Goal: Communication & Community: Answer question/provide support

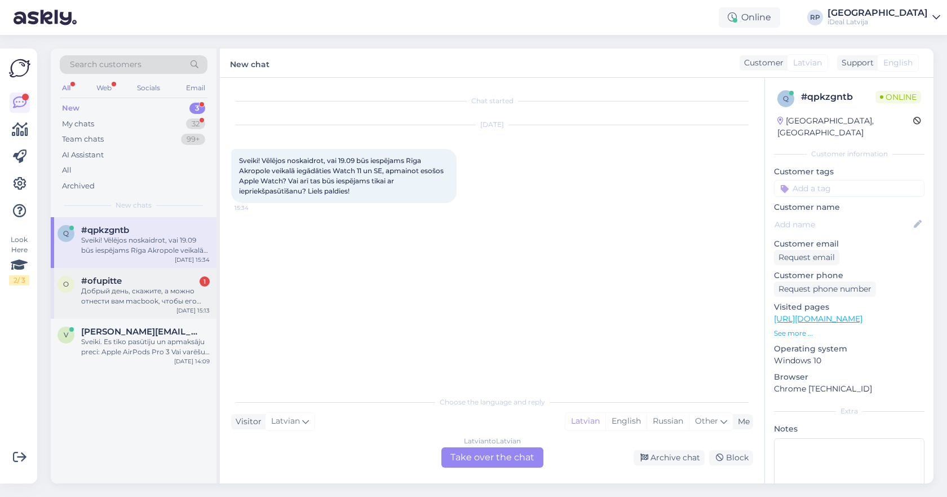
click at [155, 281] on div "#ofupitte 1" at bounding box center [145, 281] width 129 height 10
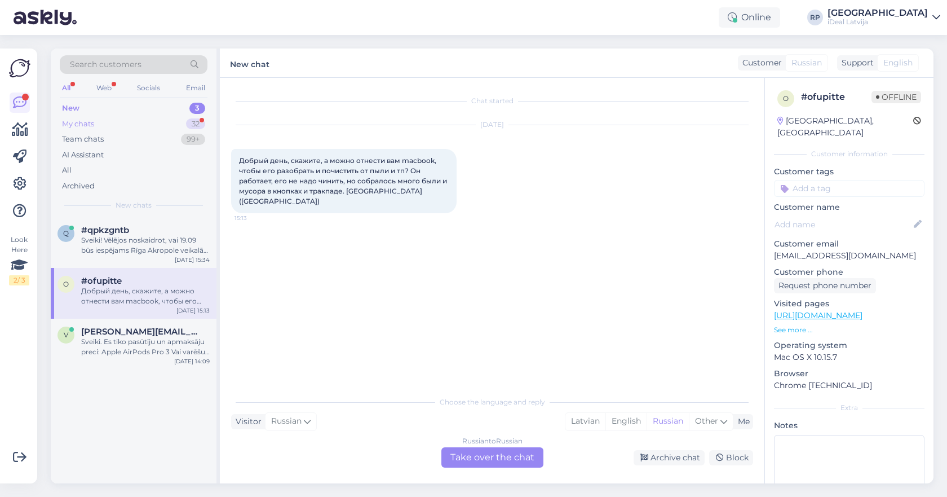
click at [124, 129] on div "My chats 32" at bounding box center [134, 124] width 148 height 16
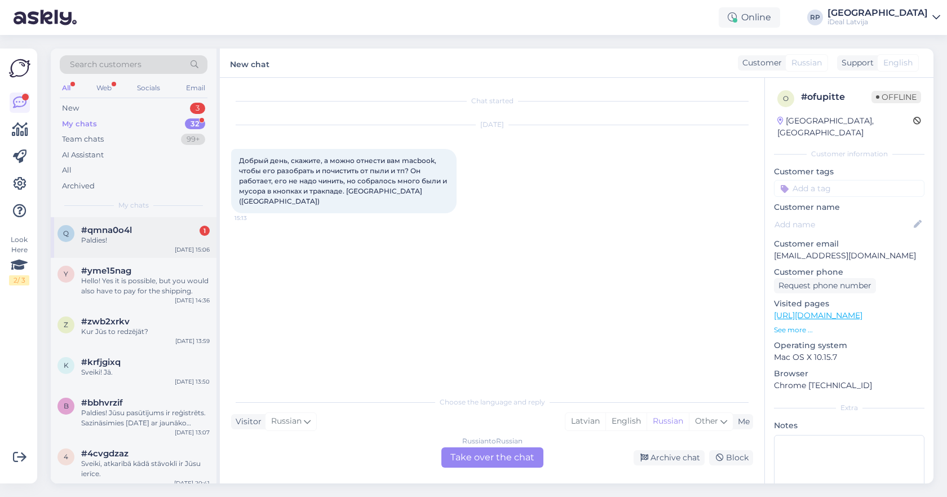
click at [126, 247] on div "q #qmna0o4l 1 Paldies! [DATE] 15:06" at bounding box center [134, 237] width 166 height 41
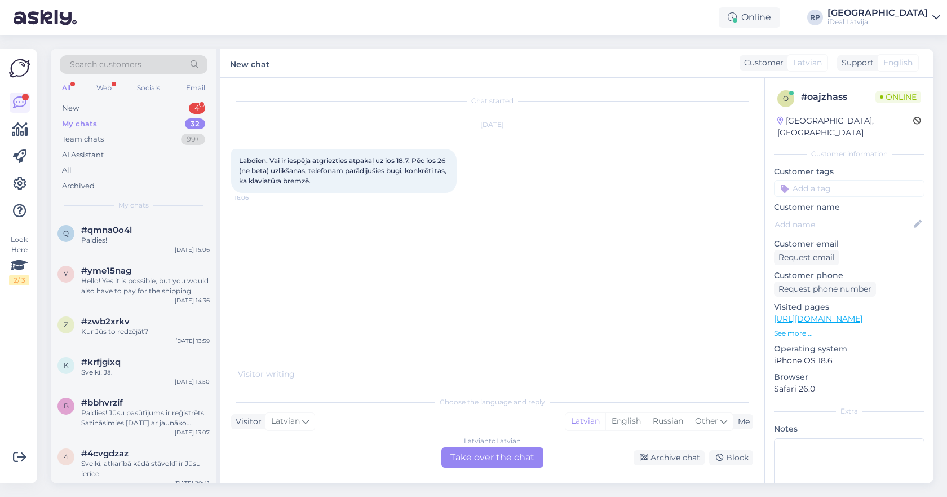
click at [511, 458] on div "Latvian to Latvian Take over the chat" at bounding box center [493, 457] width 102 height 20
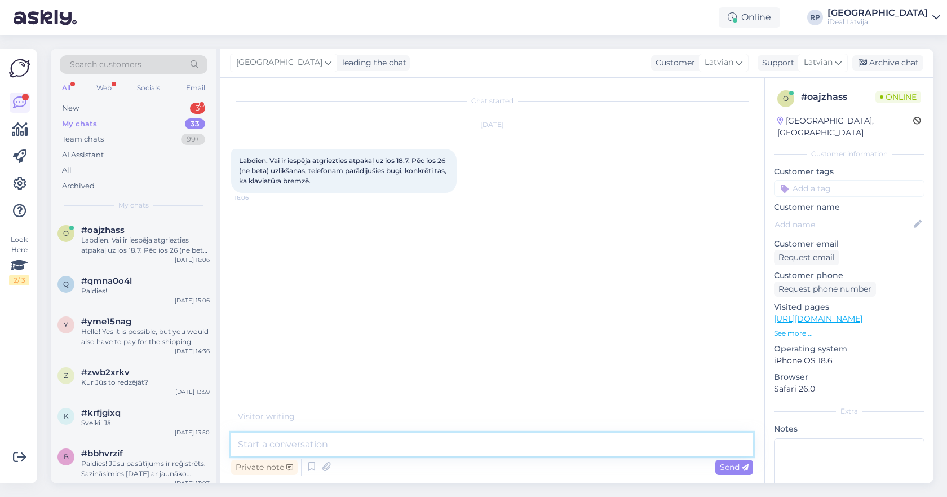
click at [513, 443] on textarea at bounding box center [492, 445] width 522 height 24
type textarea "Sveiki, tikai caur servisu."
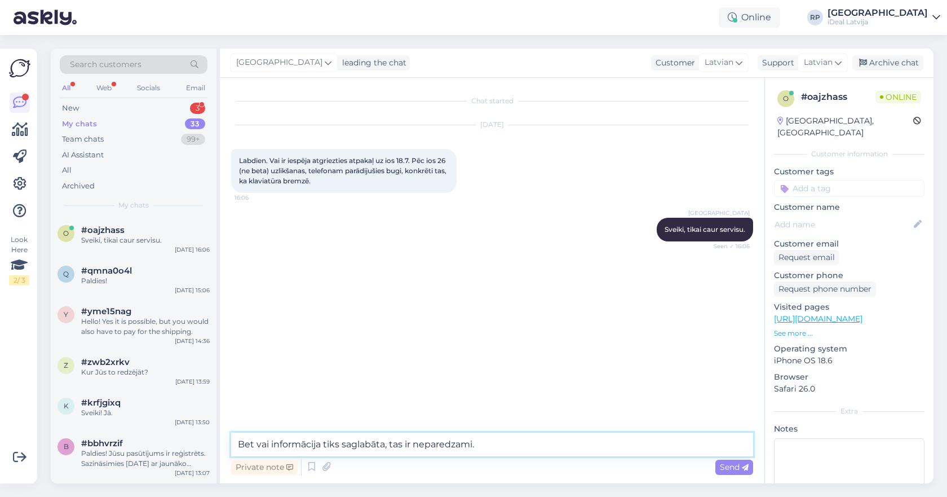
type textarea "Bet vai informācija tiks saglabāta, tas ir neparedzami."
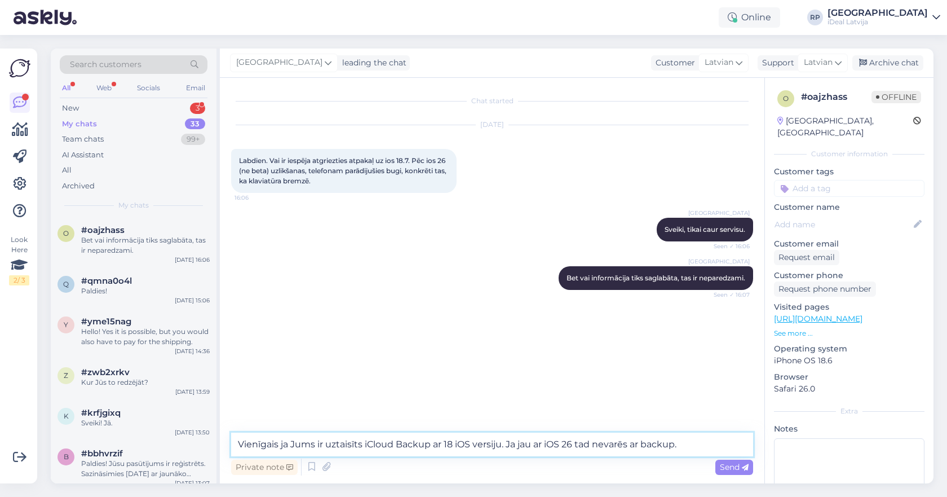
type textarea "Vienīgais ja Jums ir uztaisīts iCloud Backup ar 18 iOS versiju. Ja jau ar iOS 2…"
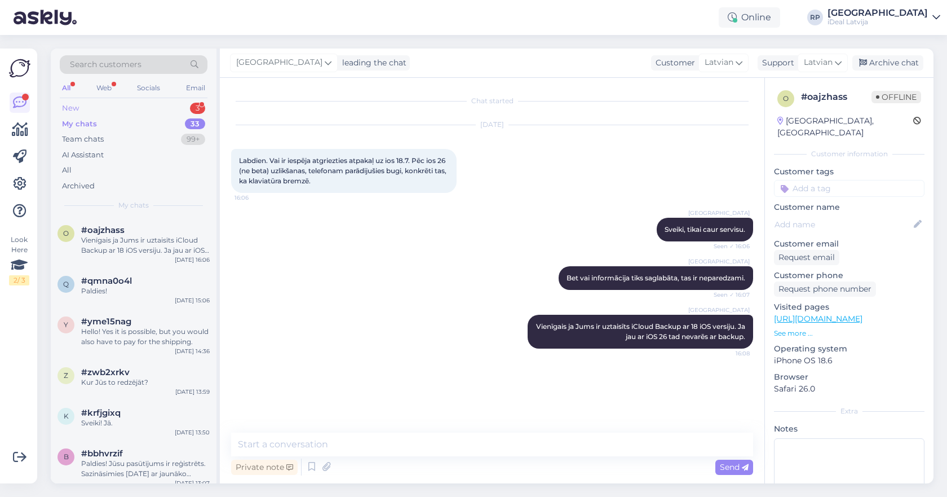
click at [169, 109] on div "New 3" at bounding box center [134, 108] width 148 height 16
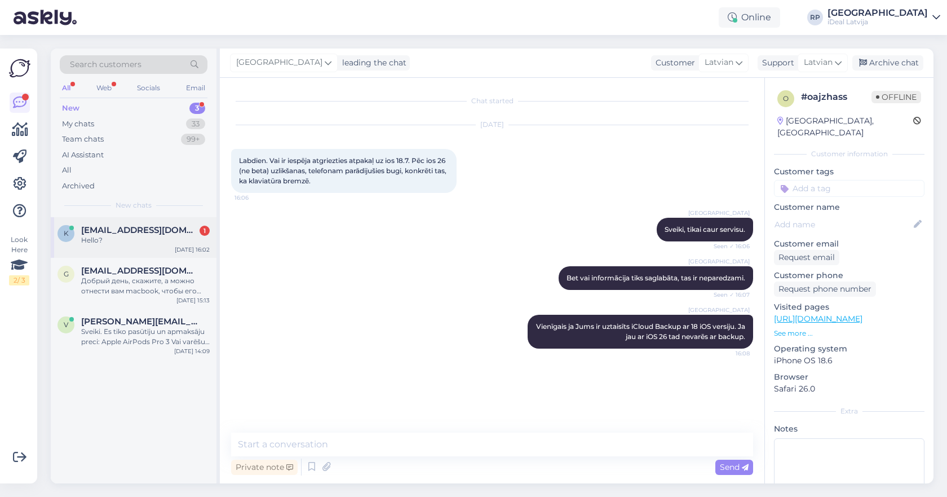
click at [119, 244] on div "k [EMAIL_ADDRESS][DOMAIN_NAME] 1 Hello? [DATE] 16:02" at bounding box center [134, 237] width 166 height 41
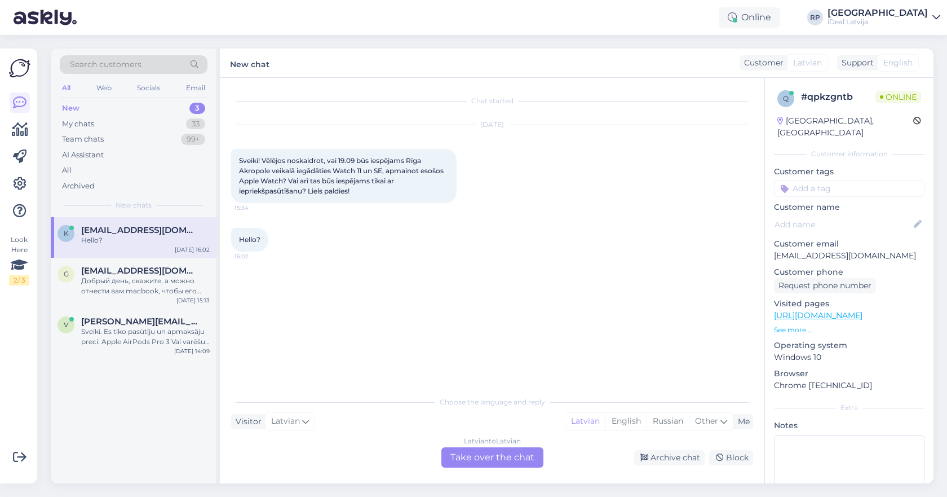
click at [475, 450] on div "Latvian to Latvian Take over the chat" at bounding box center [493, 457] width 102 height 20
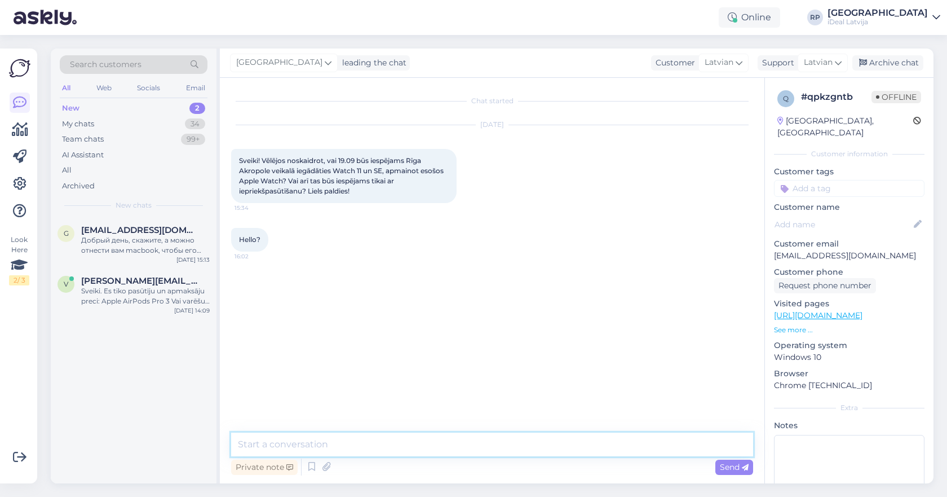
click at [475, 450] on textarea at bounding box center [492, 445] width 522 height 24
type textarea "Sveiki Jā protams, varat to arī uz vietas izdarīt."
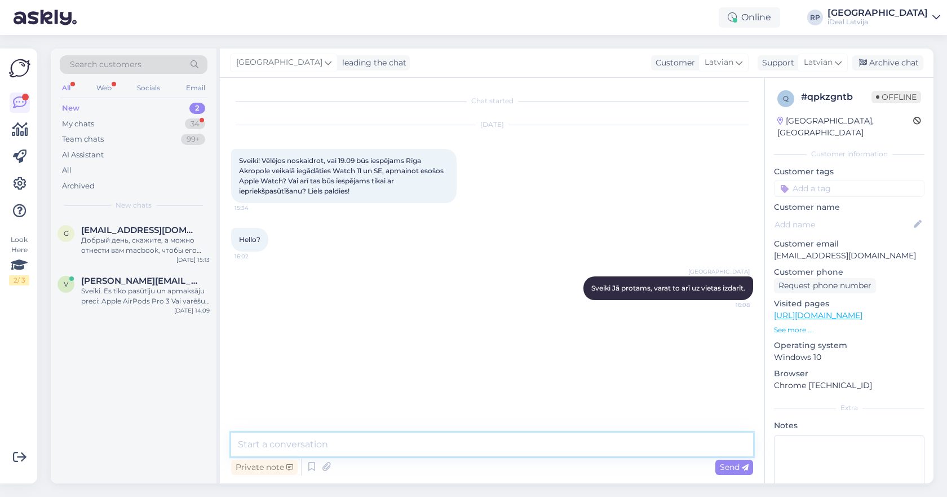
click at [380, 448] on textarea at bounding box center [492, 445] width 522 height 24
click at [109, 127] on div "My chats 34" at bounding box center [134, 124] width 148 height 16
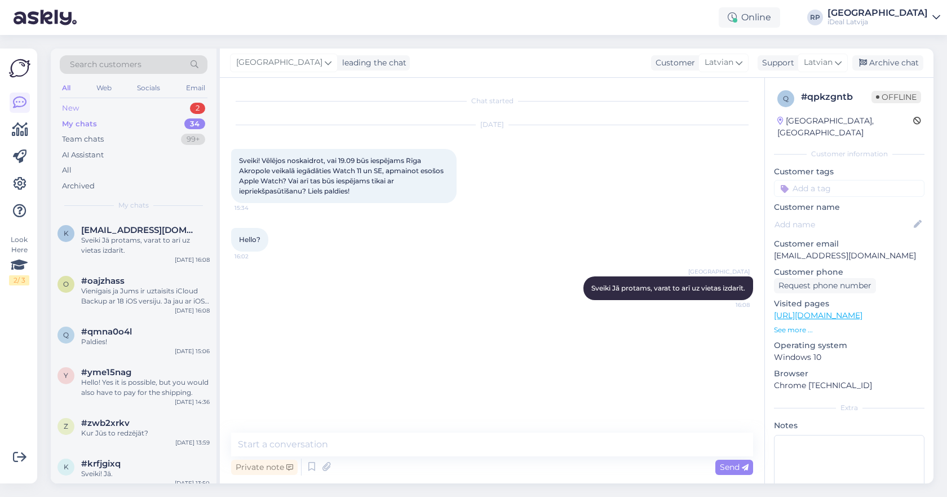
click at [156, 114] on div "New 2" at bounding box center [134, 108] width 148 height 16
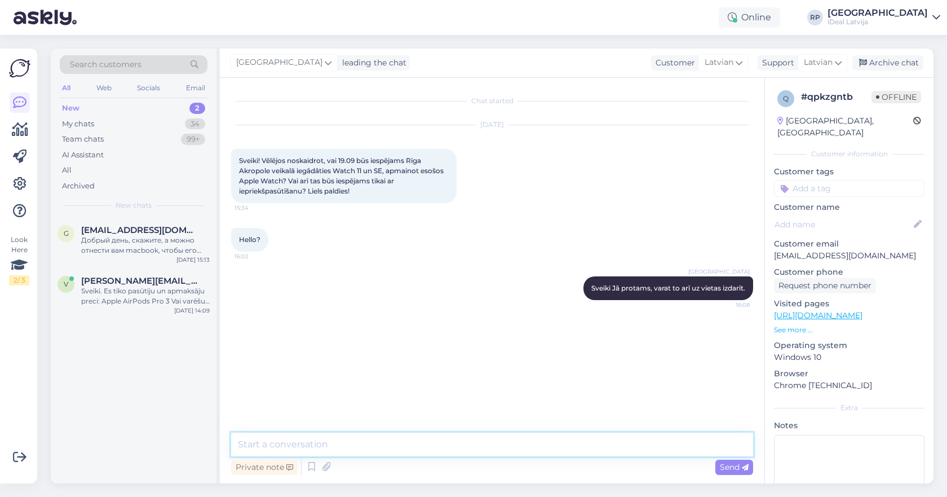
click at [307, 453] on textarea at bounding box center [492, 445] width 522 height 24
type textarea "Protams arī atkarīgs kādu 11 serijas apple watch Jūs vēlaties un cik lielā daud…"
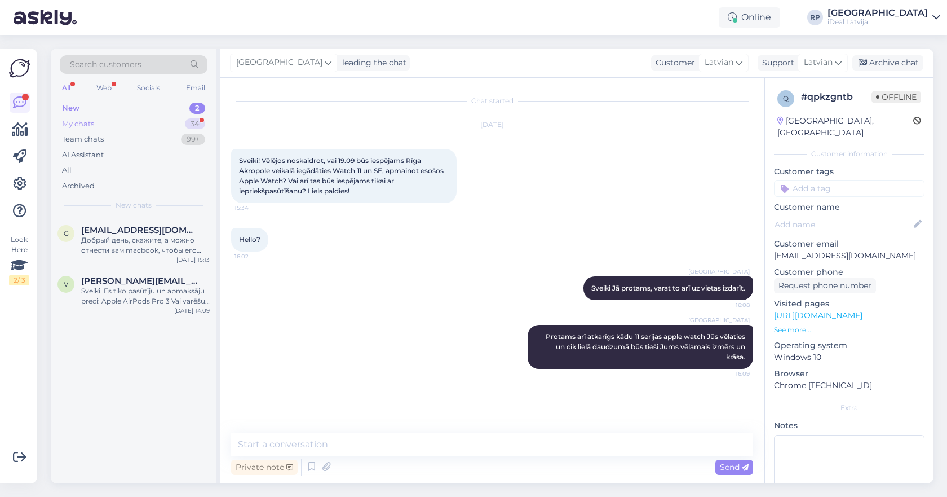
click at [164, 124] on div "My chats 34" at bounding box center [134, 124] width 148 height 16
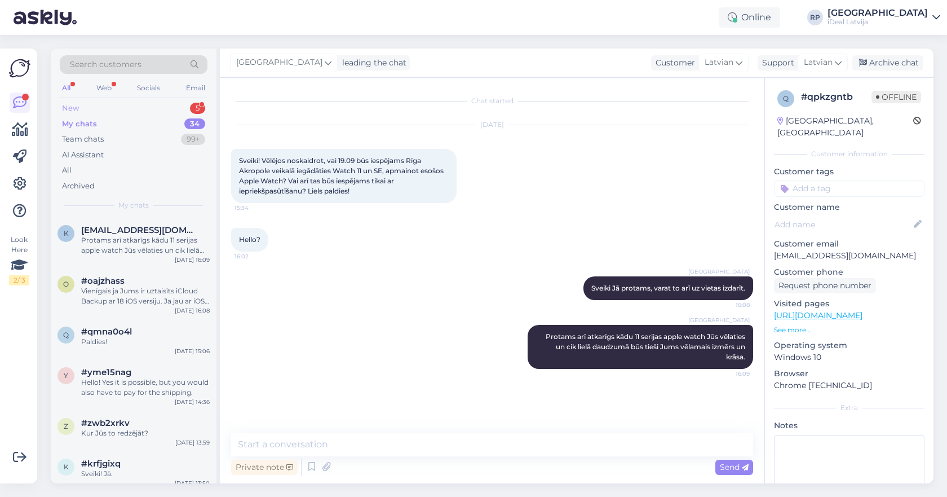
click at [179, 107] on div "New 5" at bounding box center [134, 108] width 148 height 16
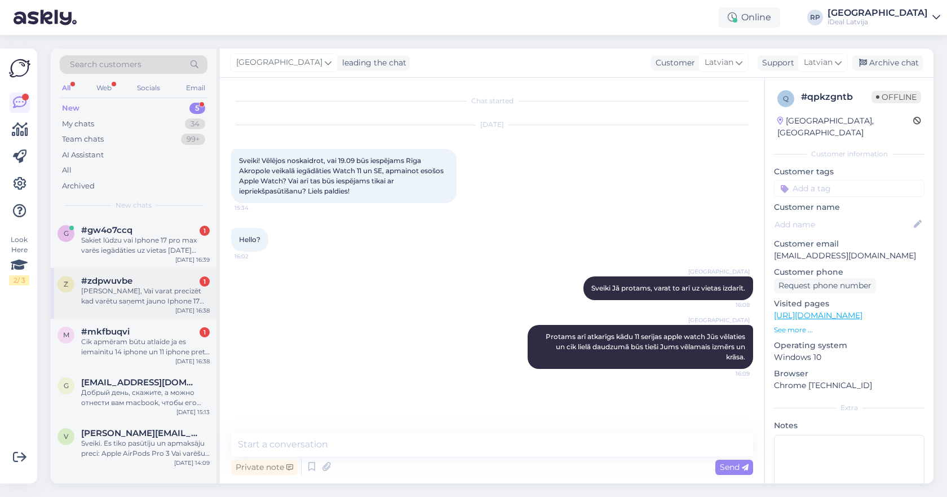
click at [115, 286] on div "Sveiki, Vai varat precizēt kad varētu saņemt jauno Iphone 17 pro max. Jautājums…" at bounding box center [145, 296] width 129 height 20
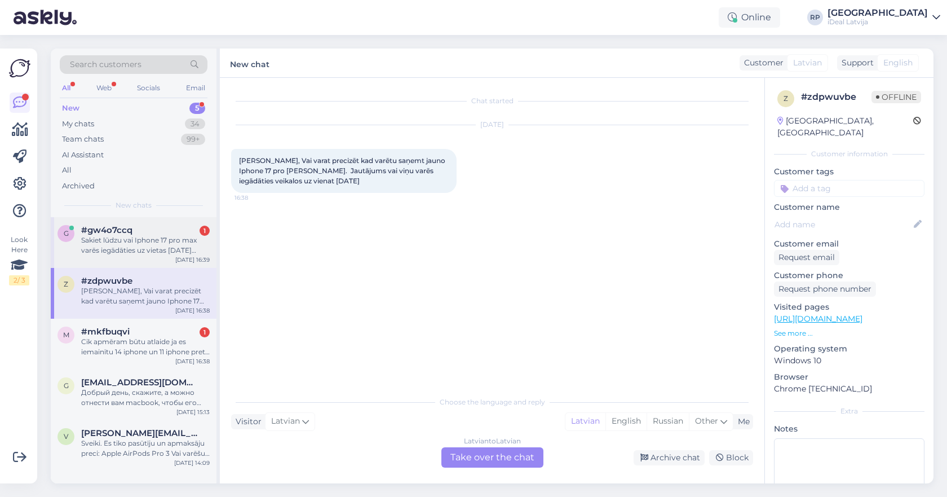
click at [113, 248] on div "Sakiet lūdzu vai Iphone 17 pro max varēs iegādāties uz vietas 19.09.2025 Spices…" at bounding box center [145, 245] width 129 height 20
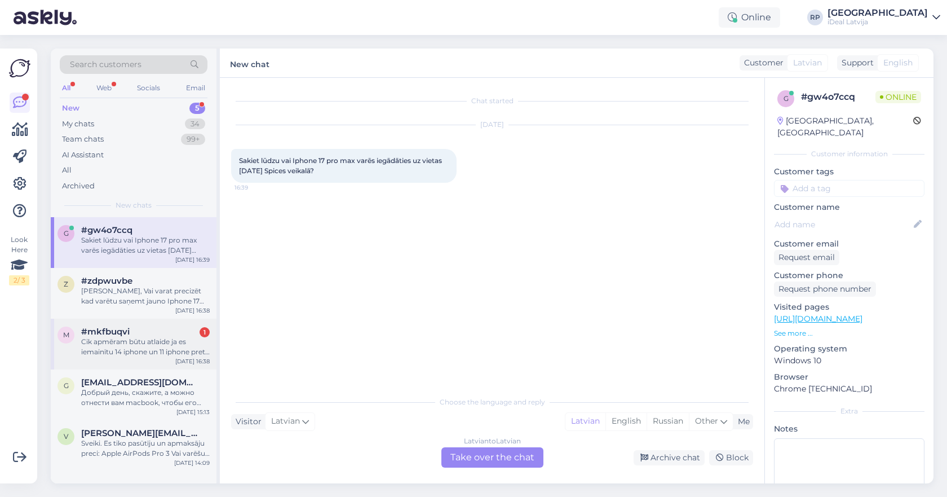
click at [118, 327] on span "#mkfbuqvi" at bounding box center [105, 332] width 48 height 10
click at [106, 245] on div "Sakiet lūdzu vai Iphone 17 pro max varēs iegādāties uz vietas 19.09.2025 Spices…" at bounding box center [145, 245] width 129 height 20
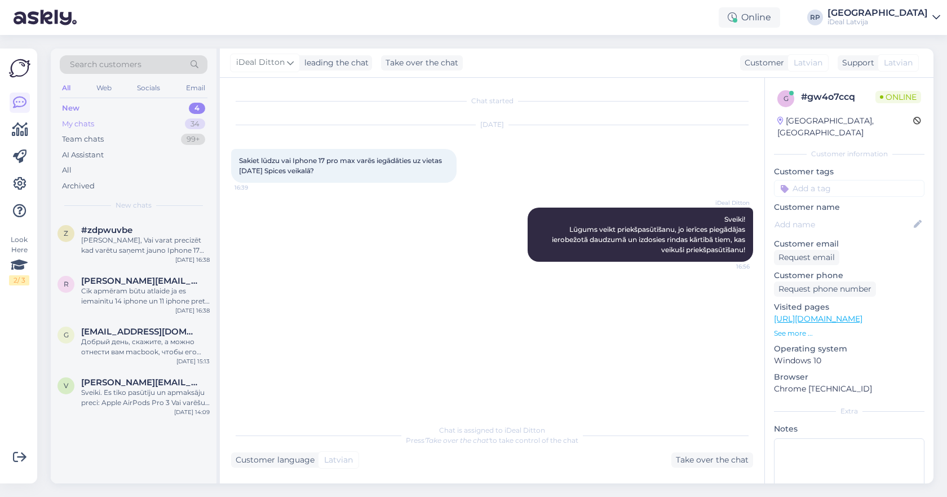
click at [130, 120] on div "My chats 34" at bounding box center [134, 124] width 148 height 16
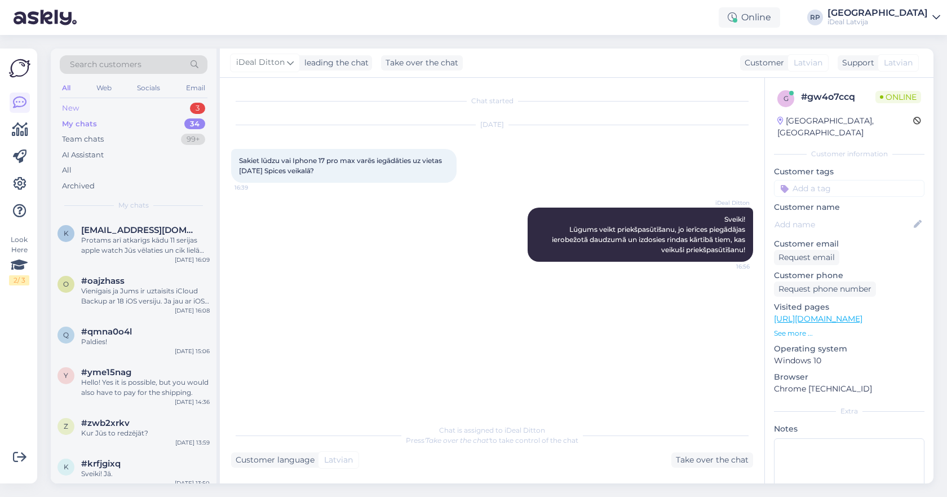
click at [165, 108] on div "New 3" at bounding box center [134, 108] width 148 height 16
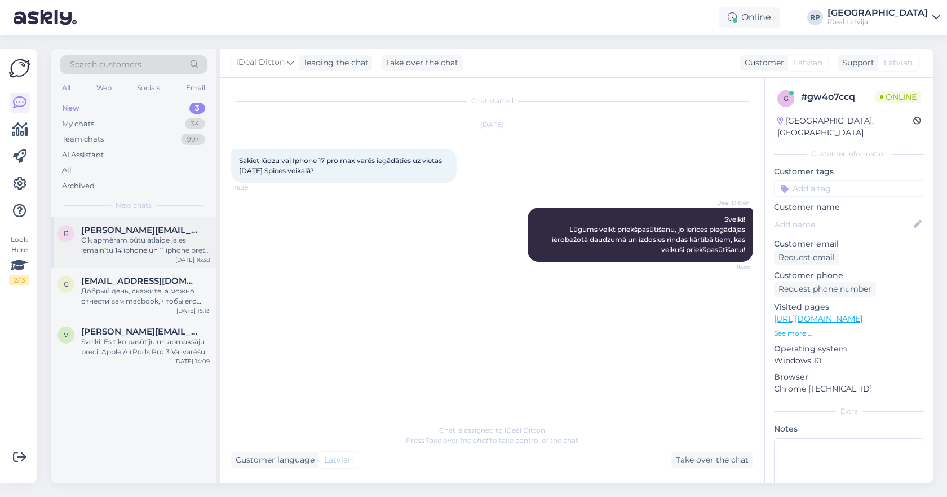
click at [182, 243] on div "Cik apmēram būtu atlaide ja es iemainītu 14 iphone un 11 iphone pret 17 pro iph…" at bounding box center [145, 245] width 129 height 20
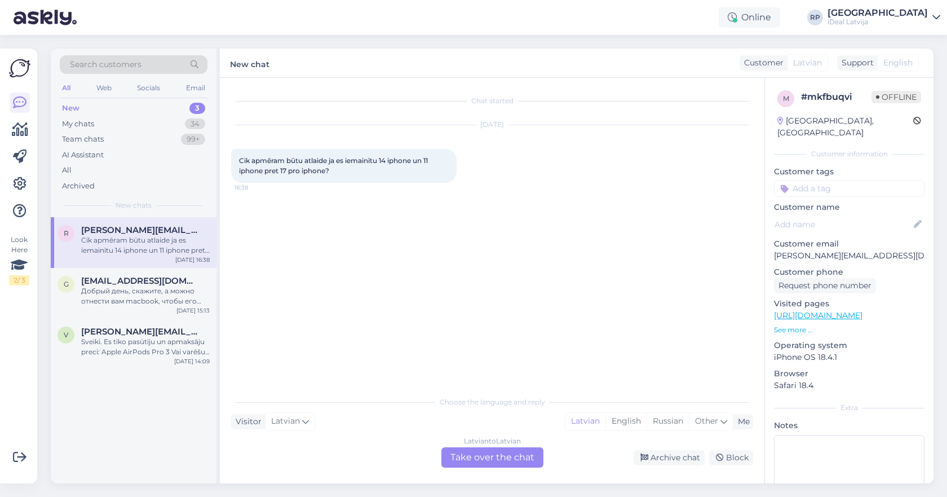
drag, startPoint x: 495, startPoint y: 453, endPoint x: 495, endPoint y: 435, distance: 18.0
click at [495, 453] on div "Latvian to Latvian Take over the chat" at bounding box center [493, 457] width 102 height 20
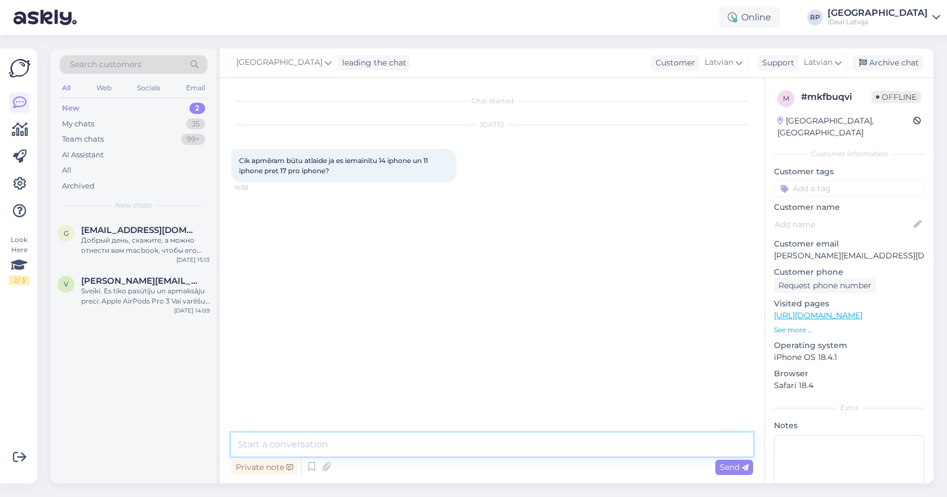
click at [492, 439] on textarea at bounding box center [492, 445] width 522 height 24
type textarea "Sveiki! Atkarība no abu ierīču vizuālā stāvokļa."
